Goal: Task Accomplishment & Management: Manage account settings

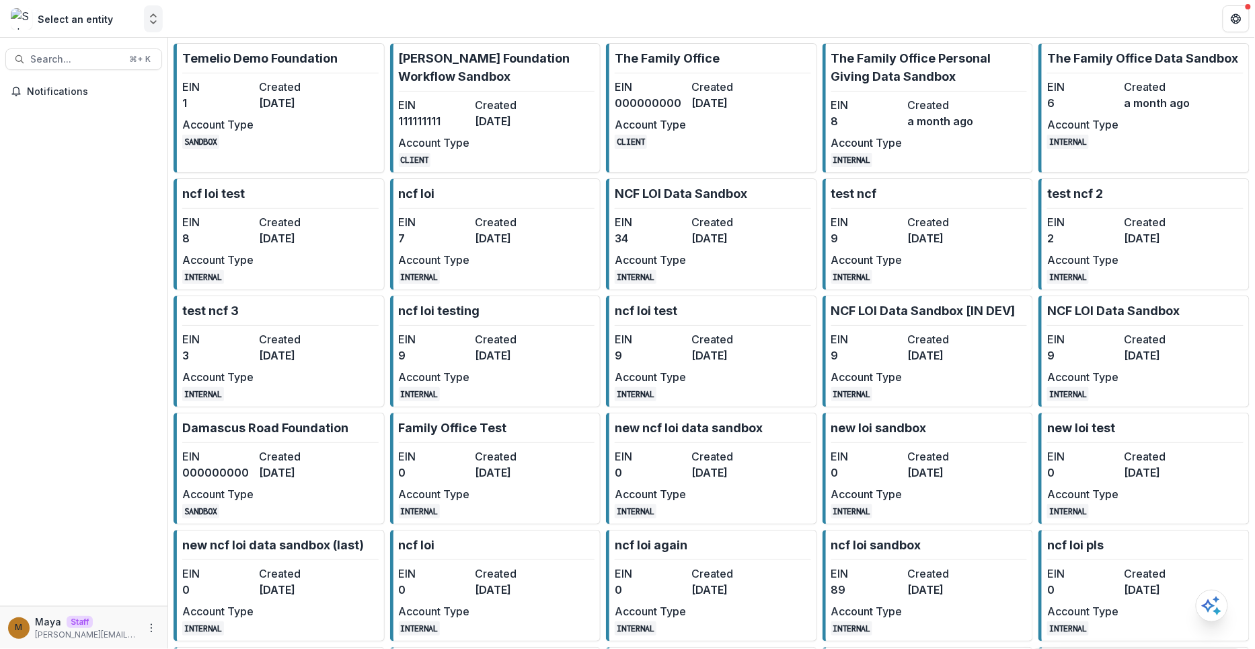
click at [153, 20] on icon "Open entity switcher" at bounding box center [153, 18] width 13 height 13
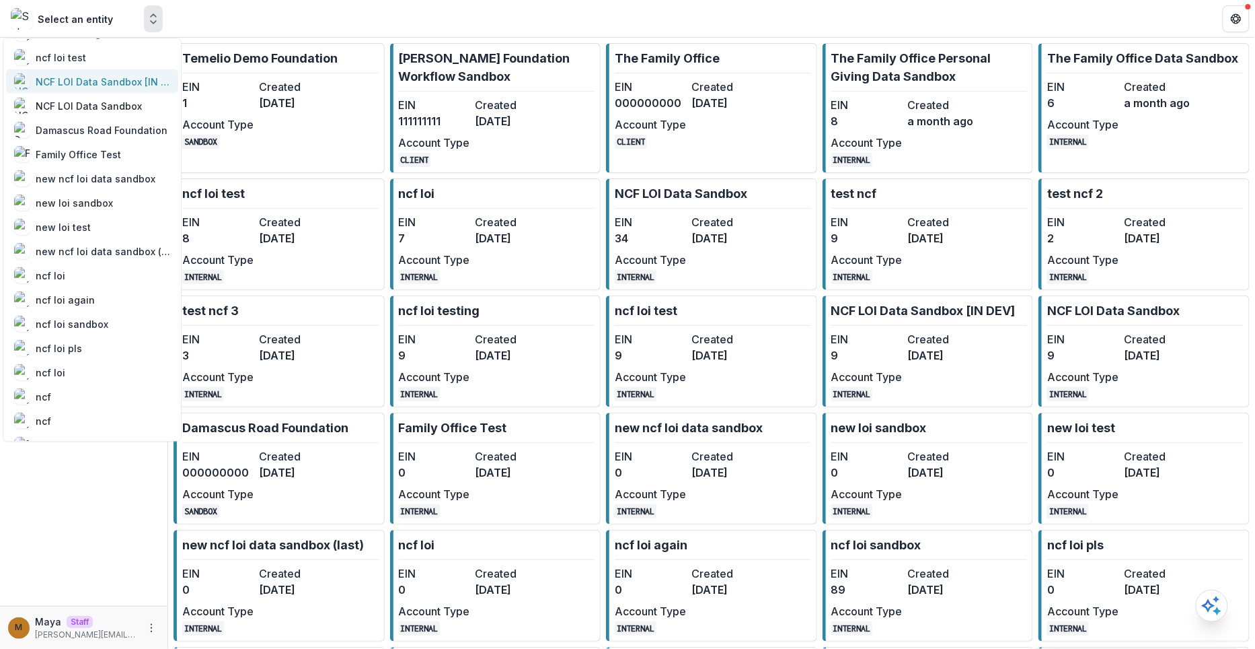
scroll to position [671, 0]
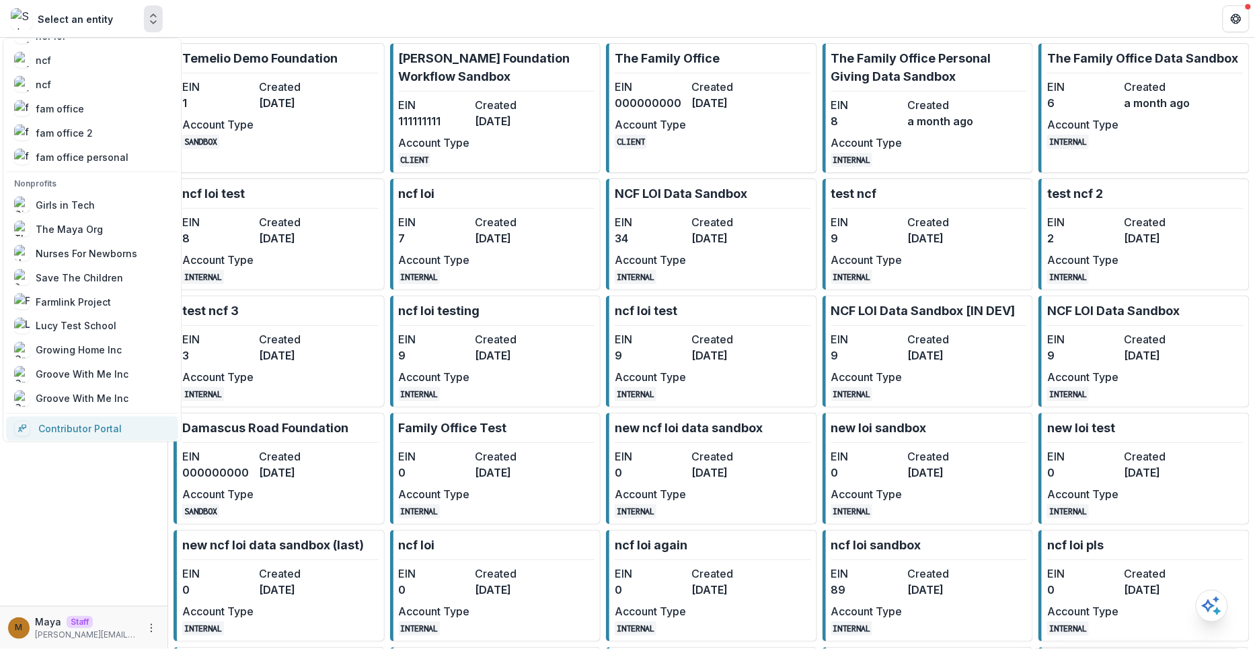
click at [81, 427] on link "Contributor Portal" at bounding box center [92, 428] width 172 height 24
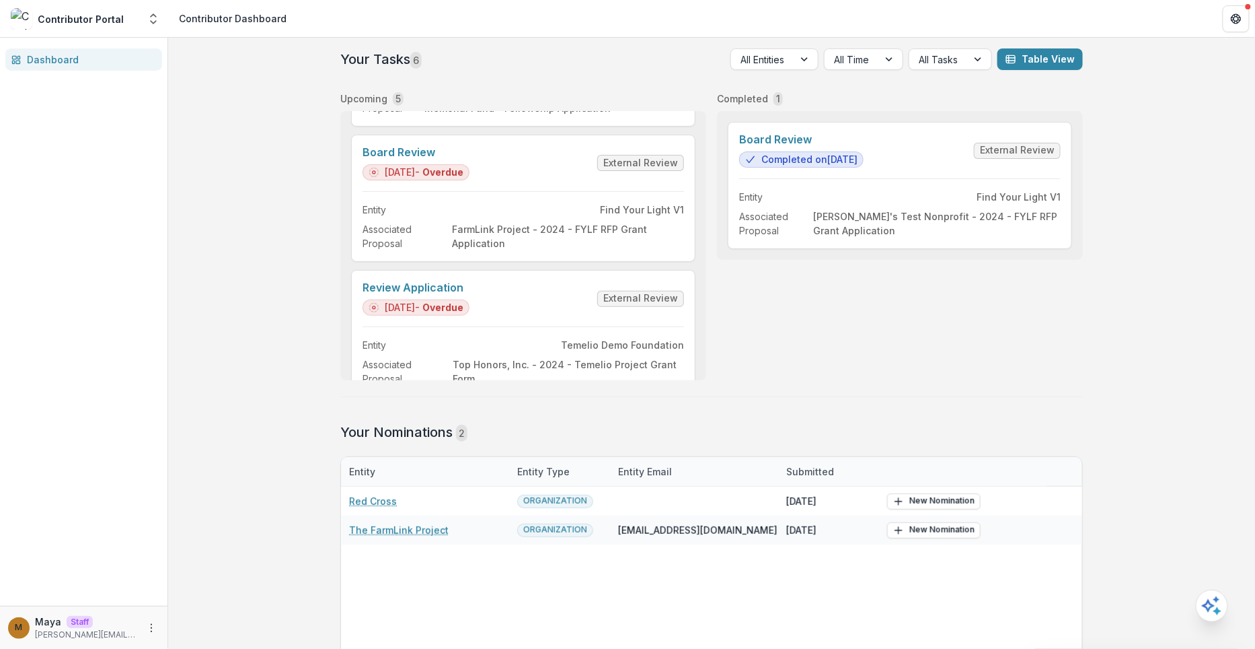
scroll to position [407, 0]
click at [470, 289] on link "Review Application" at bounding box center [416, 287] width 107 height 13
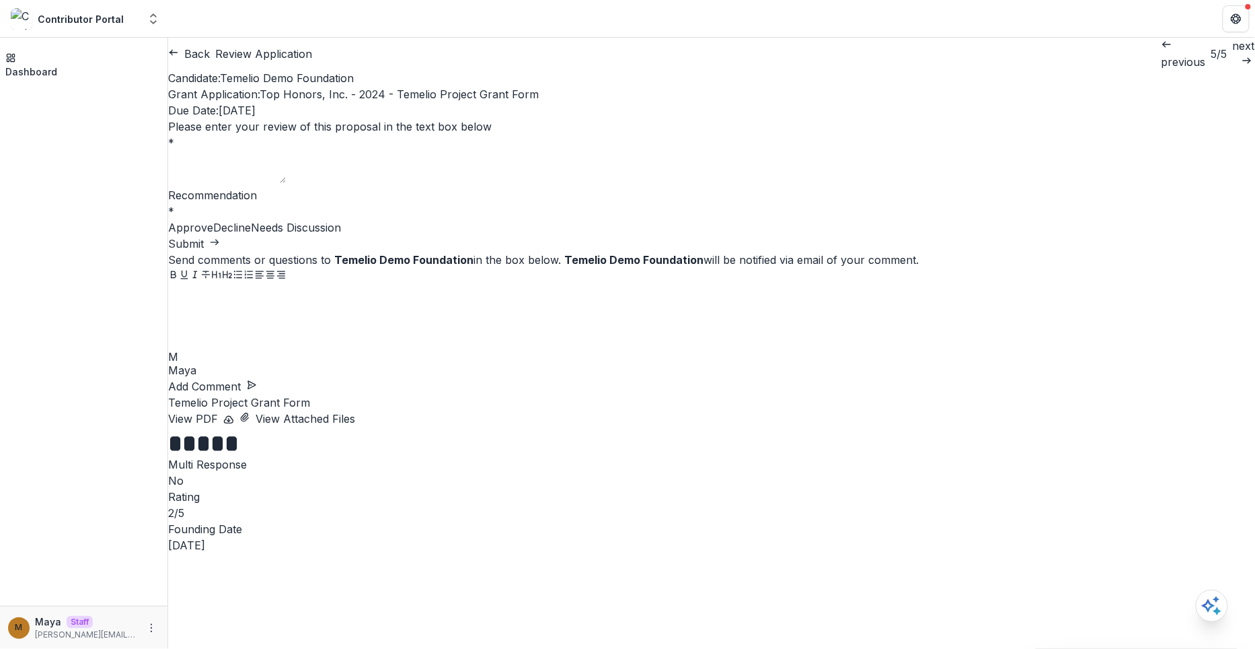
scroll to position [1, 0]
click at [210, 58] on button "Back" at bounding box center [189, 54] width 42 height 16
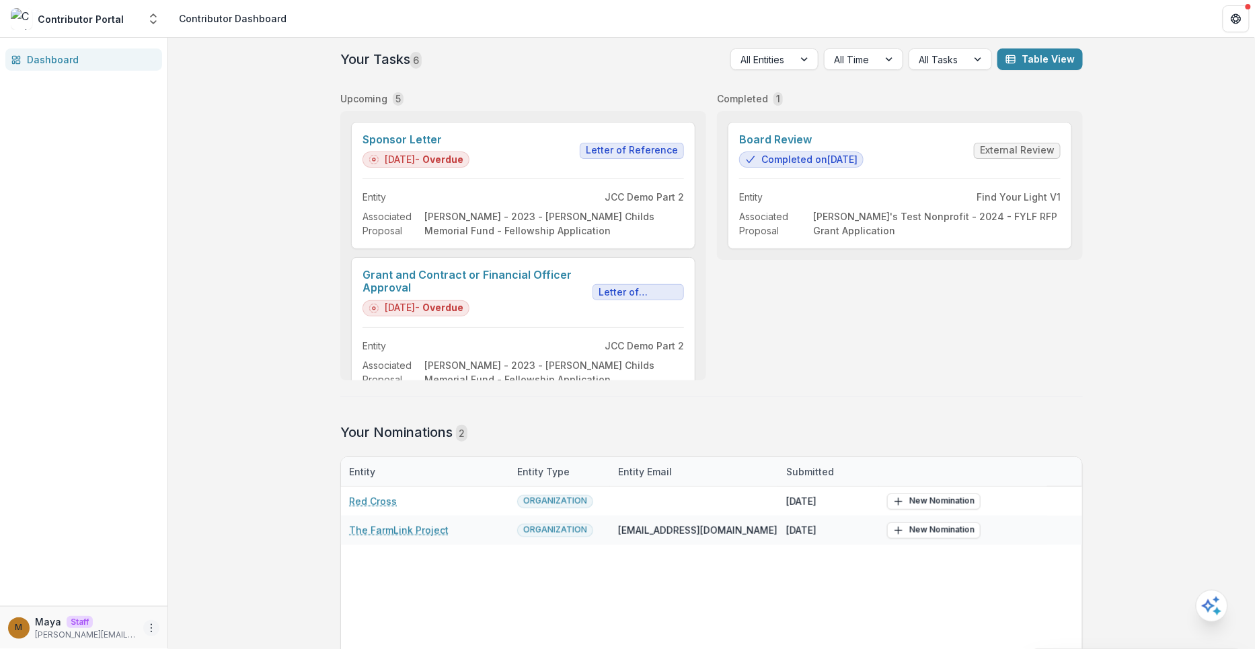
click at [154, 630] on icon "More" at bounding box center [151, 627] width 11 height 11
click at [220, 619] on button "Logout" at bounding box center [241, 621] width 144 height 22
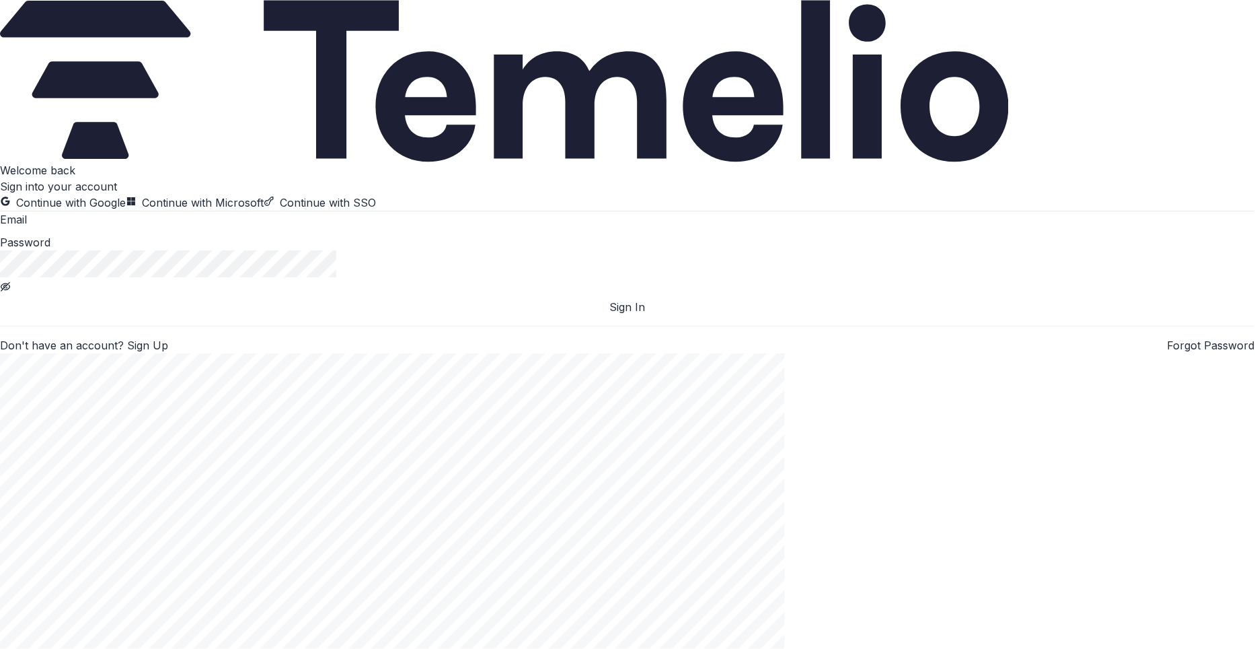
click at [135, 229] on input at bounding box center [81, 221] width 108 height 16
type input "**********"
click at [351, 315] on button "Sign In" at bounding box center [627, 307] width 1255 height 16
